Goal: Information Seeking & Learning: Check status

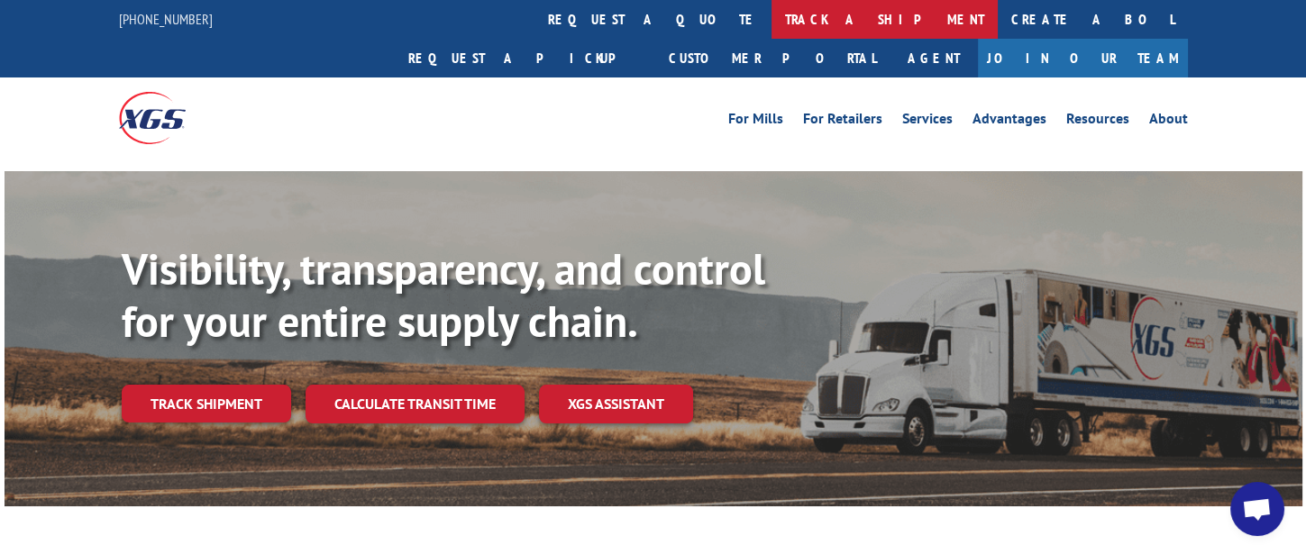
click at [772, 30] on link "track a shipment" at bounding box center [885, 19] width 226 height 39
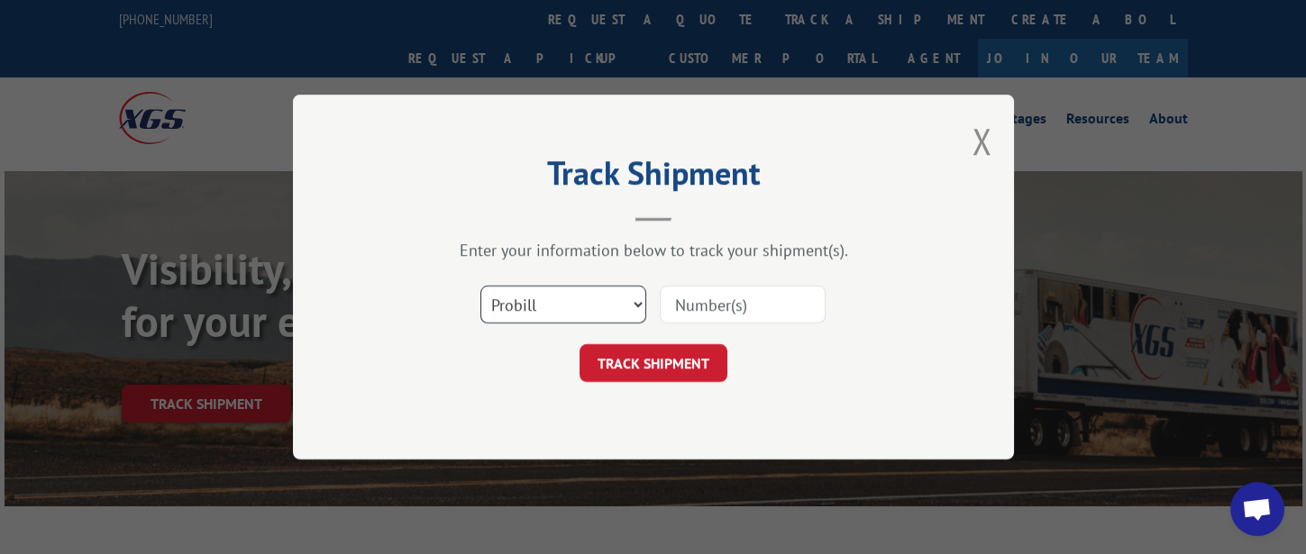
click at [590, 314] on select "Select category... Probill BOL PO" at bounding box center [564, 305] width 166 height 38
click at [481, 286] on select "Select category... Probill BOL PO" at bounding box center [564, 305] width 166 height 38
click at [701, 311] on input at bounding box center [743, 305] width 166 height 38
click at [594, 307] on select "Select category... Probill BOL PO" at bounding box center [564, 305] width 166 height 38
select select "probill"
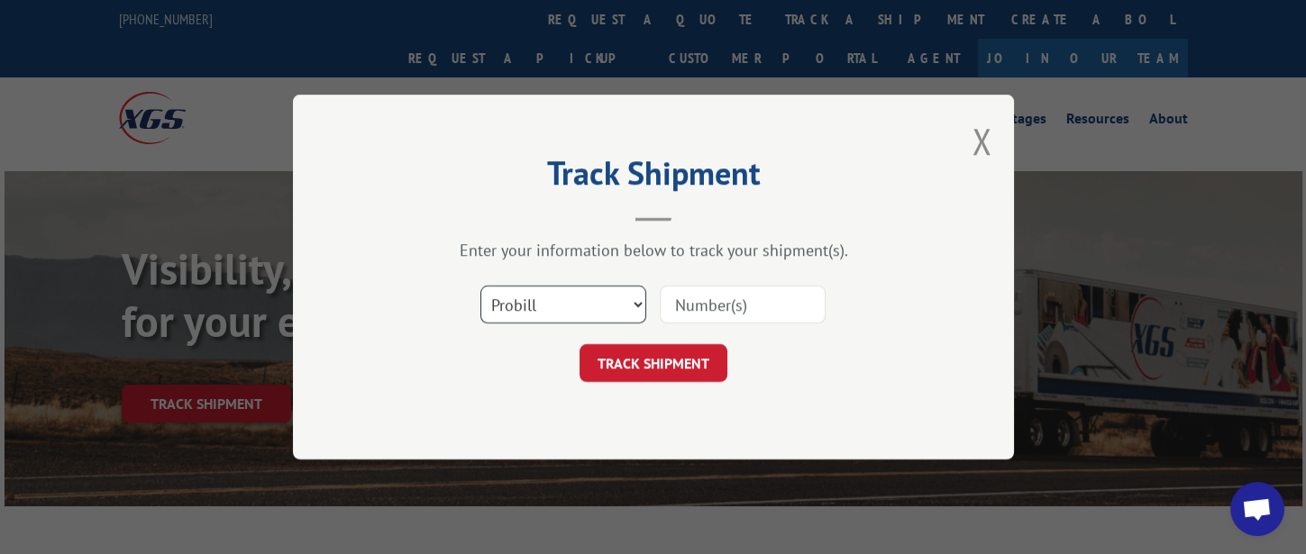
click at [481, 286] on select "Select category... Probill BOL PO" at bounding box center [564, 305] width 166 height 38
type input "17594323"
click button "TRACK SHIPMENT" at bounding box center [654, 363] width 148 height 38
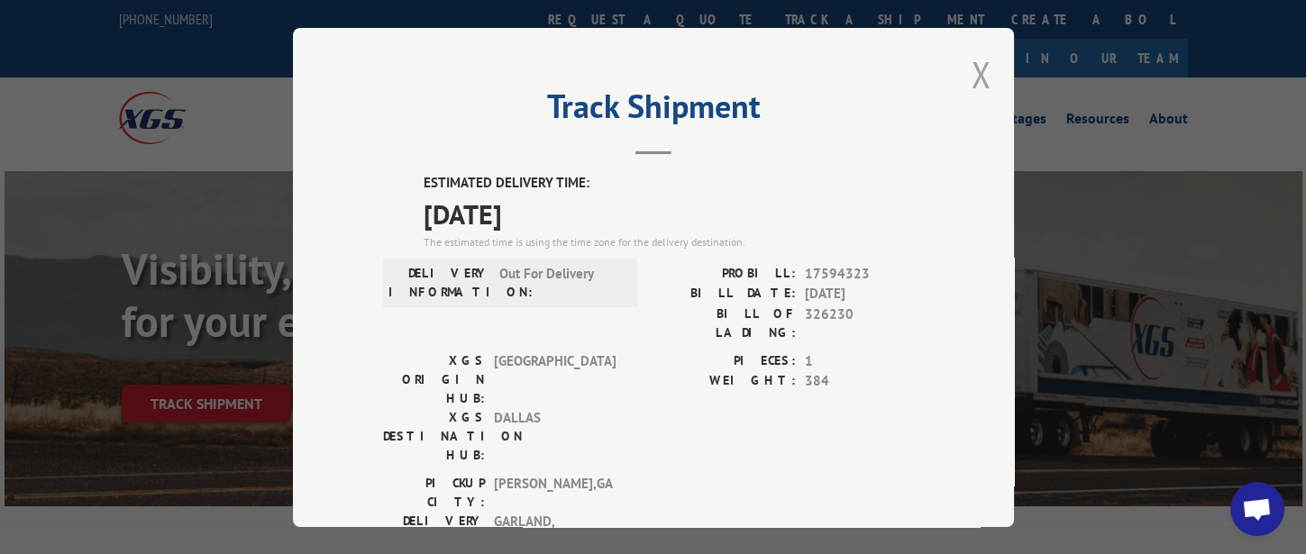
click at [976, 76] on button "Close modal" at bounding box center [982, 74] width 20 height 48
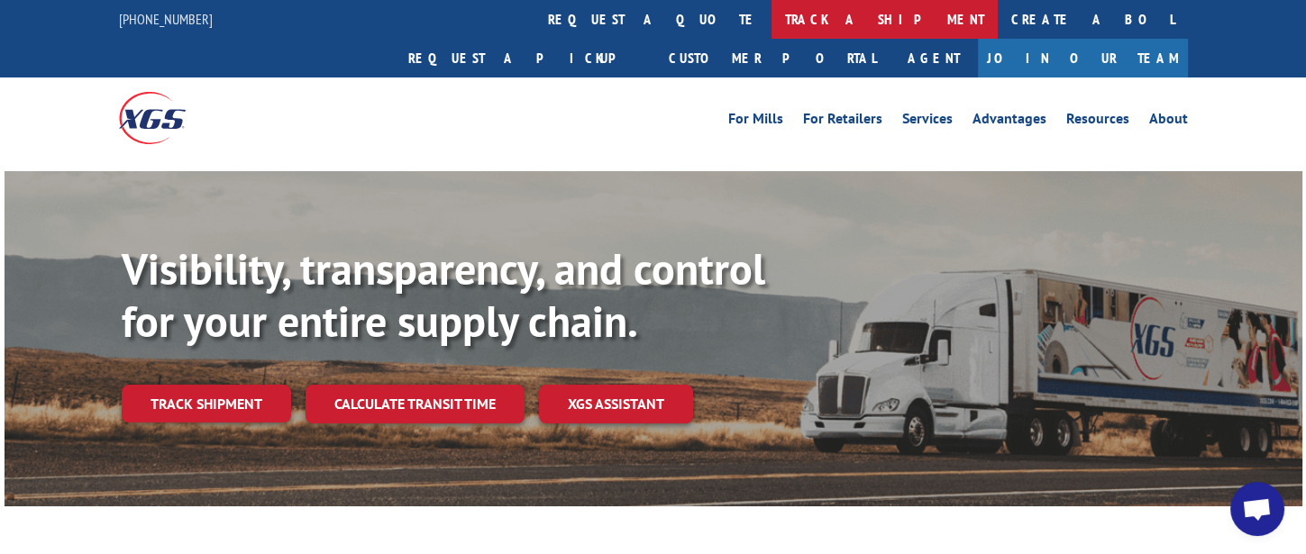
click at [772, 19] on link "track a shipment" at bounding box center [885, 19] width 226 height 39
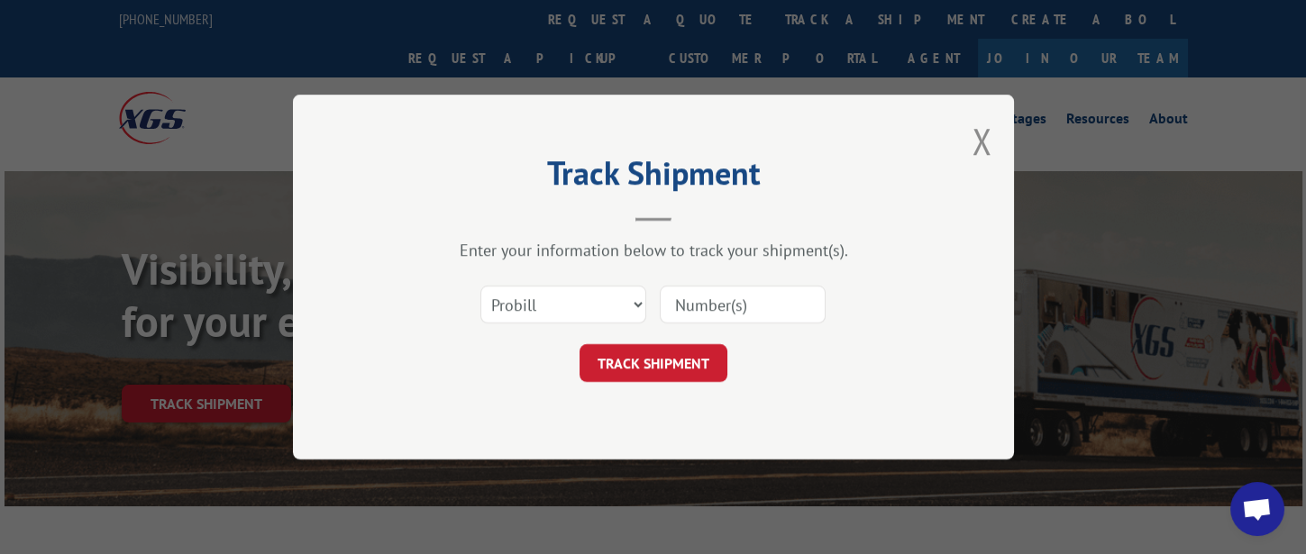
click at [706, 307] on input at bounding box center [743, 305] width 166 height 38
type input "17354989"
click button "TRACK SHIPMENT" at bounding box center [654, 363] width 148 height 38
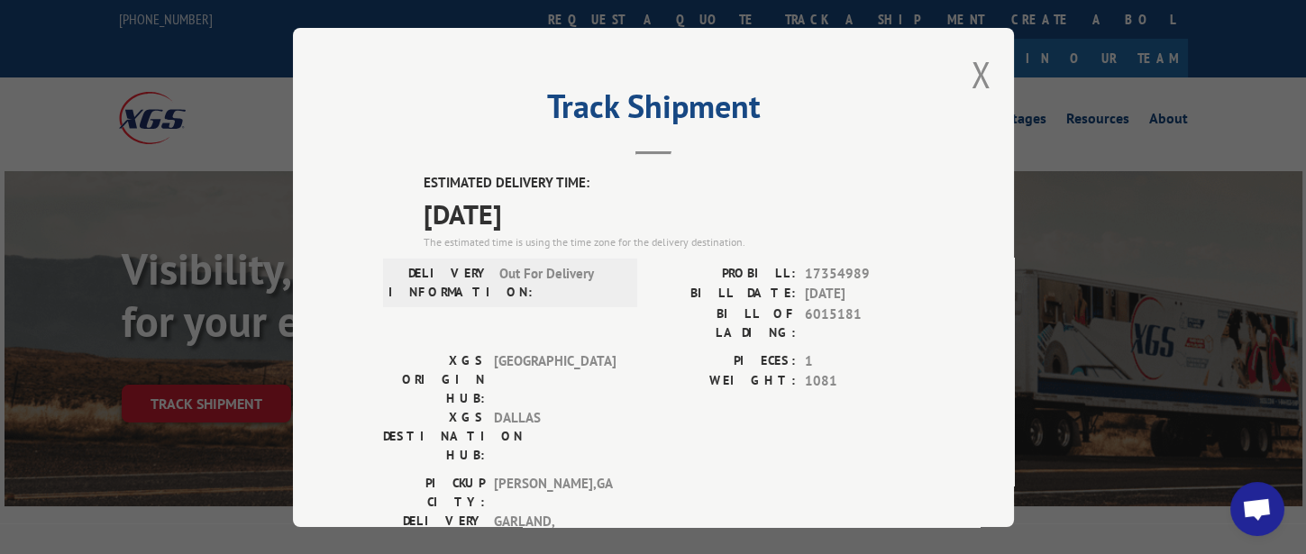
click at [962, 74] on div "Track Shipment ESTIMATED DELIVERY TIME: [DATE] The estimated time is using the …" at bounding box center [653, 277] width 721 height 499
click at [972, 81] on button "Close modal" at bounding box center [982, 74] width 20 height 48
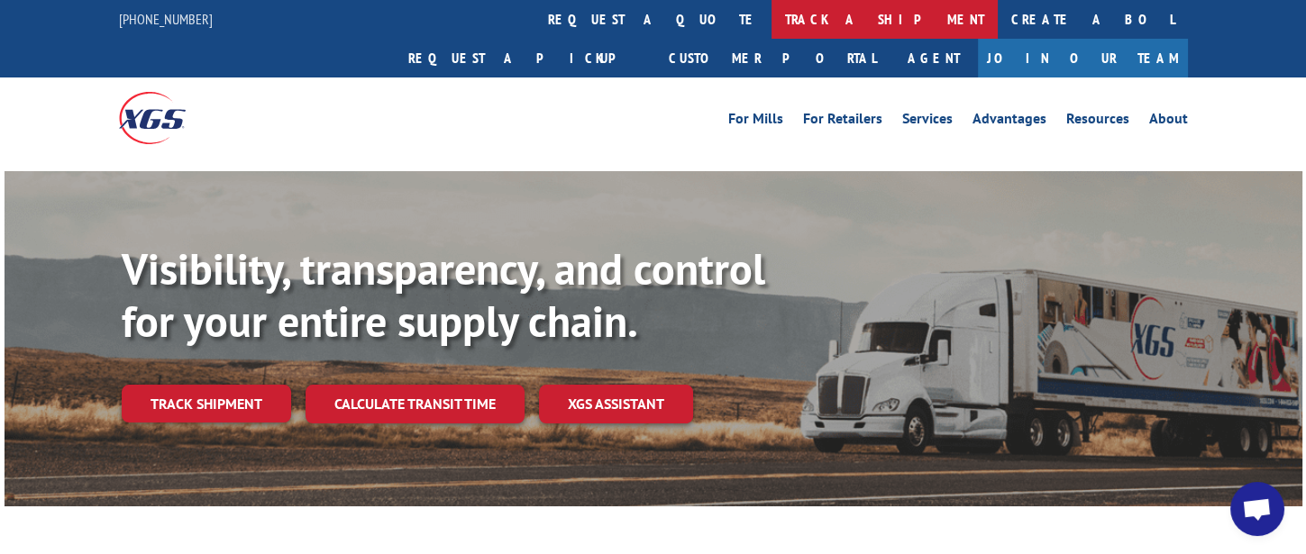
click at [772, 26] on link "track a shipment" at bounding box center [885, 19] width 226 height 39
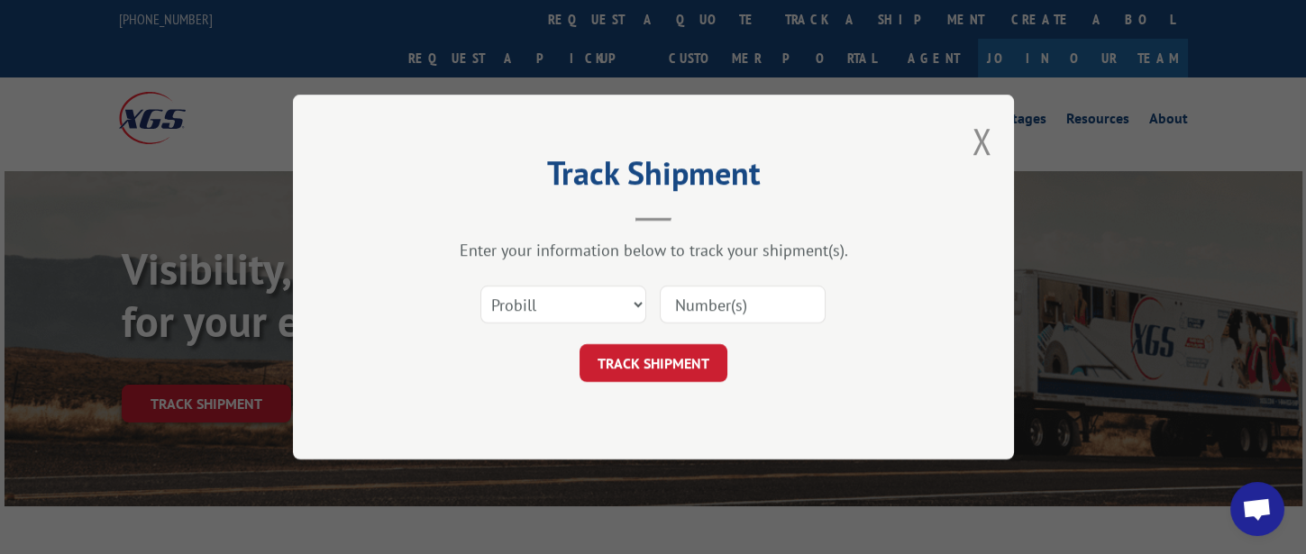
click at [760, 304] on input at bounding box center [743, 305] width 166 height 38
type input "17354988"
click button "TRACK SHIPMENT" at bounding box center [654, 363] width 148 height 38
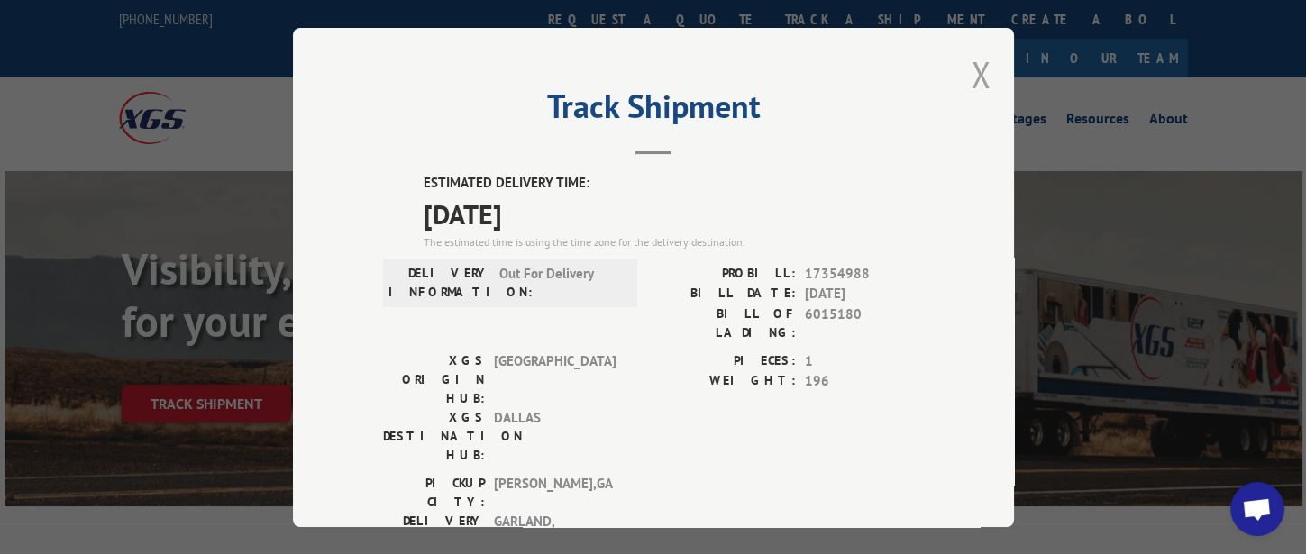
click at [976, 77] on button "Close modal" at bounding box center [982, 74] width 20 height 48
